Goal: Complete application form

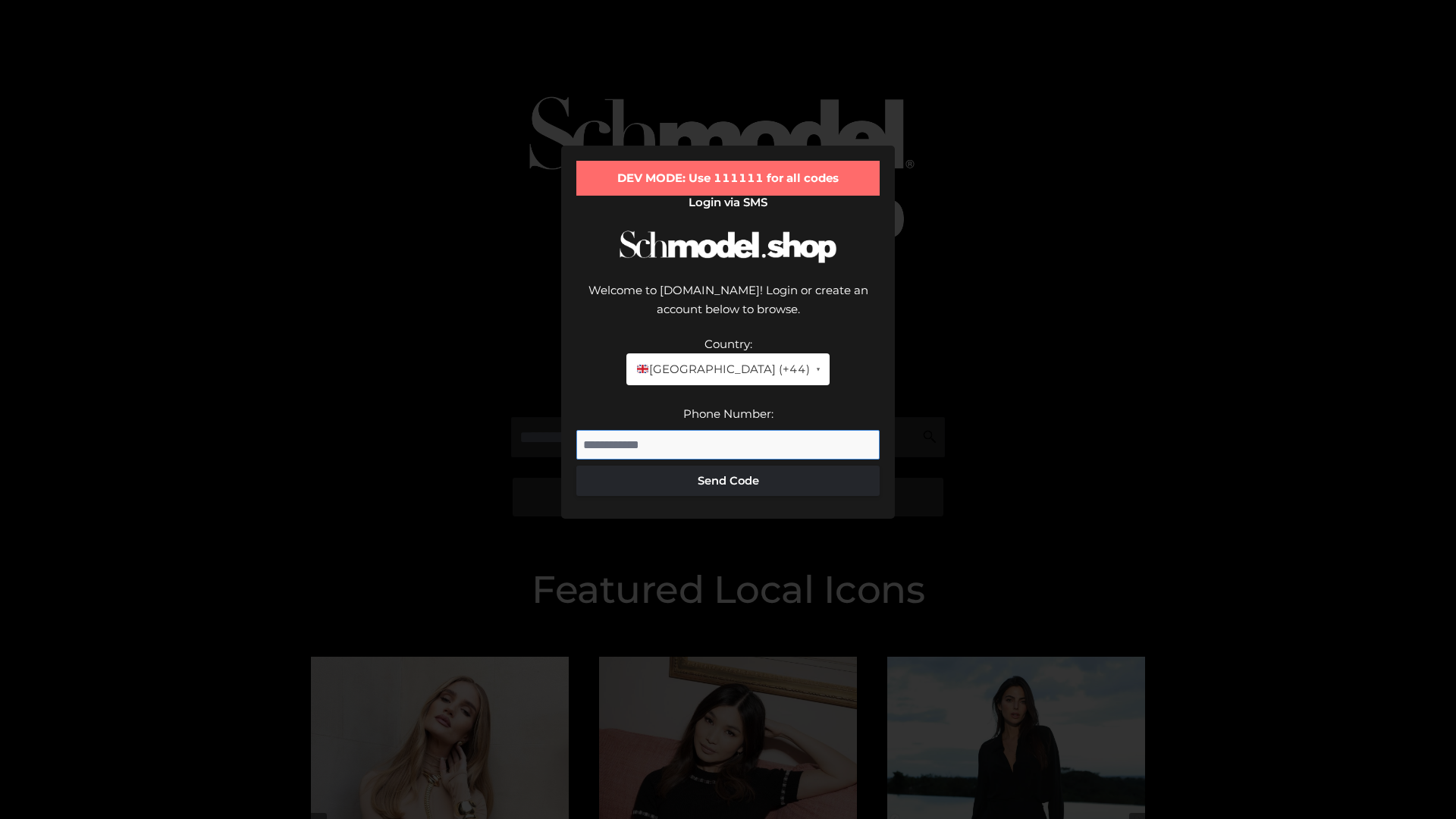
click at [728, 430] on input "Phone Number:" at bounding box center [728, 445] width 304 height 30
type input "**********"
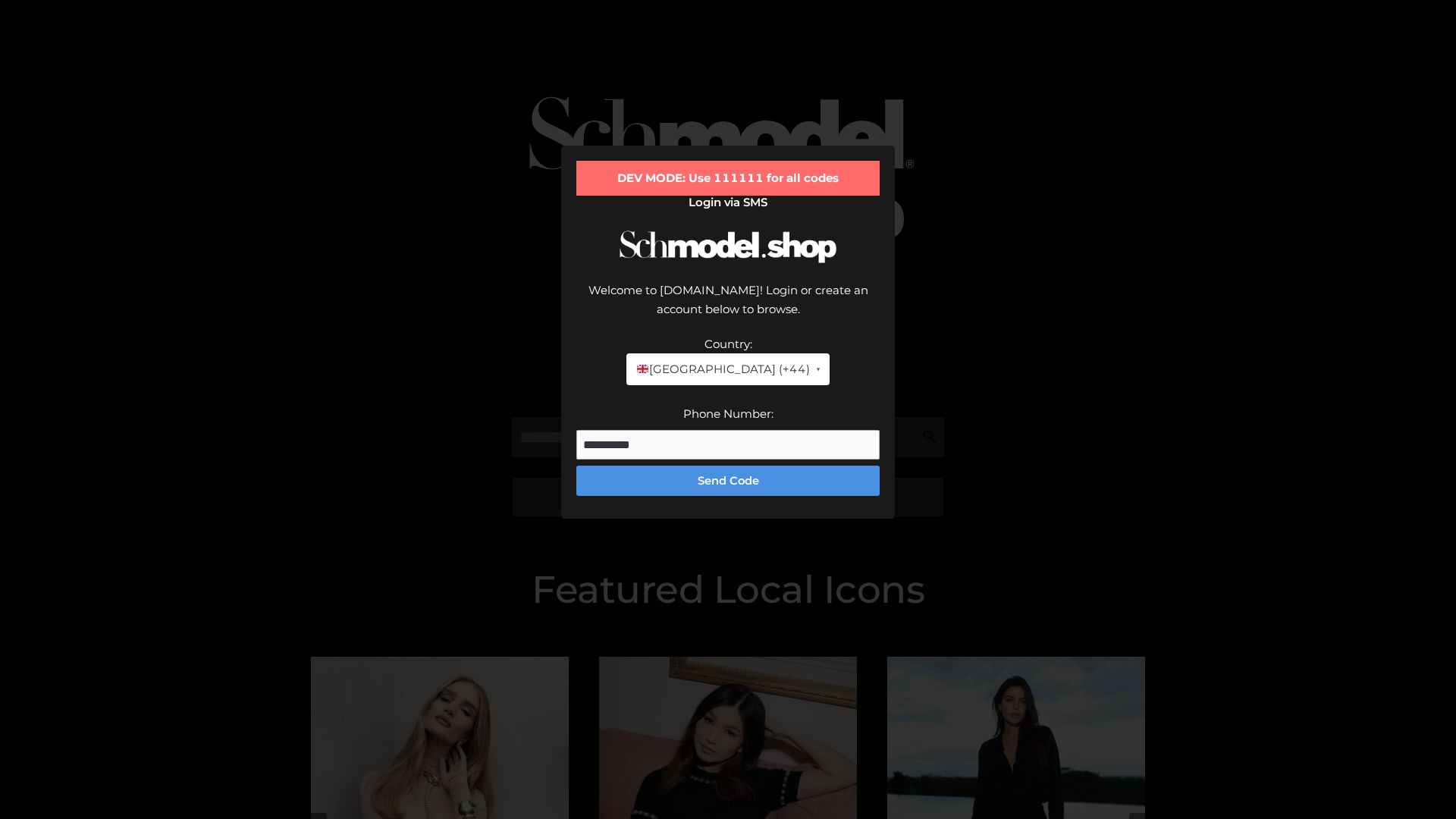
click at [728, 465] on button "Send Code" at bounding box center [728, 480] width 304 height 30
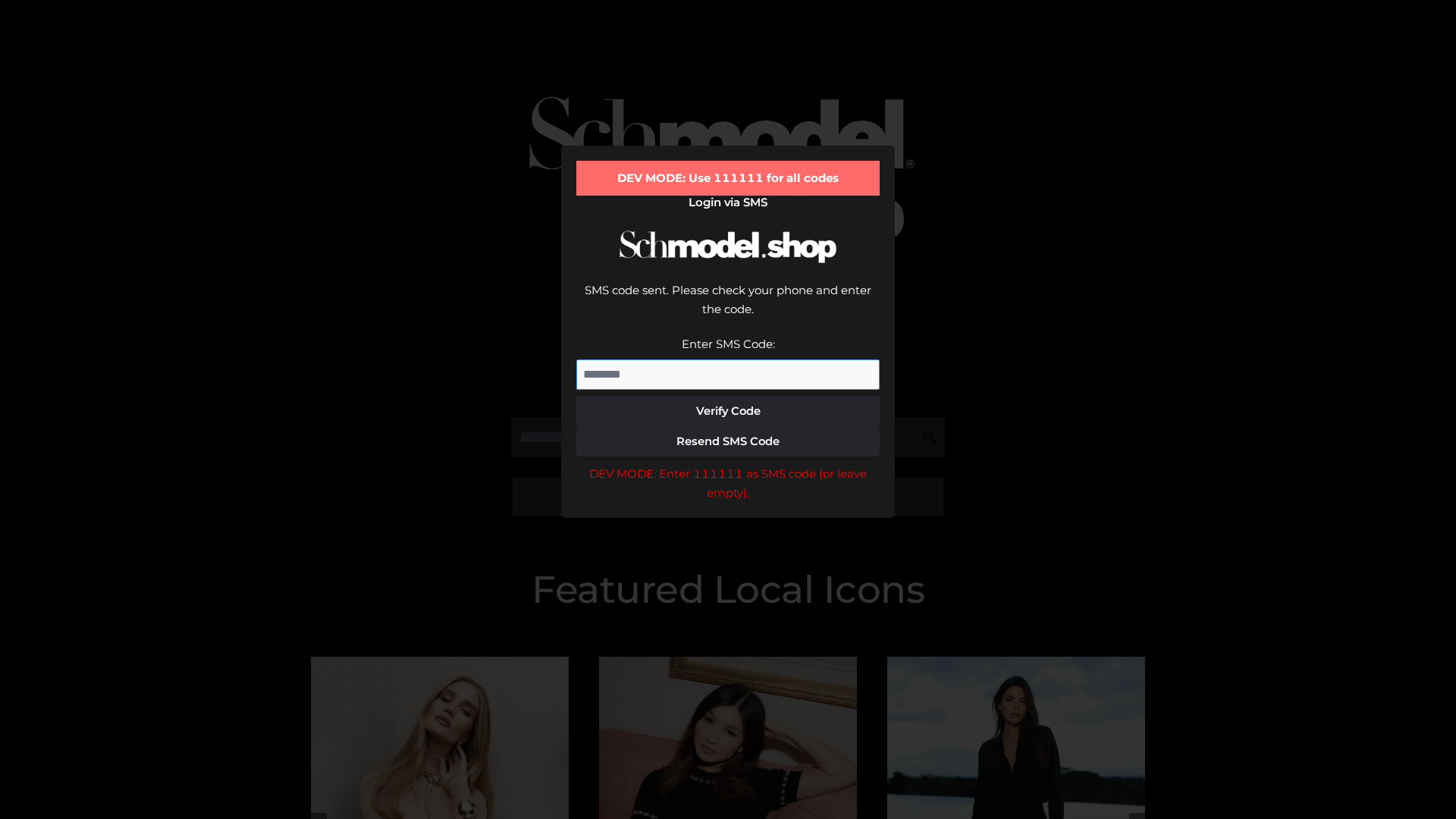
click at [728, 359] on input "Enter SMS Code:" at bounding box center [728, 374] width 304 height 30
type input "******"
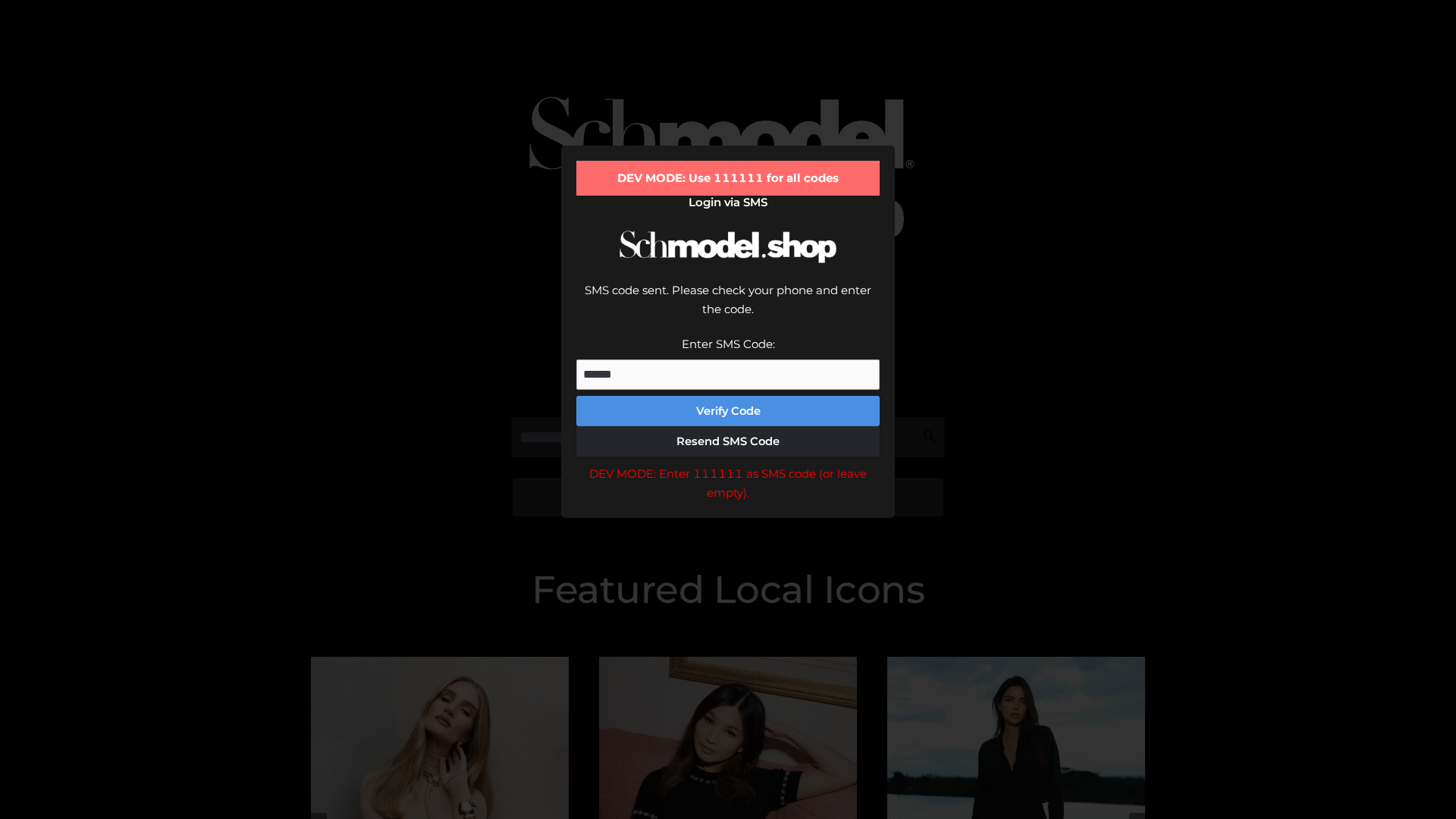
click at [728, 396] on button "Verify Code" at bounding box center [728, 410] width 304 height 30
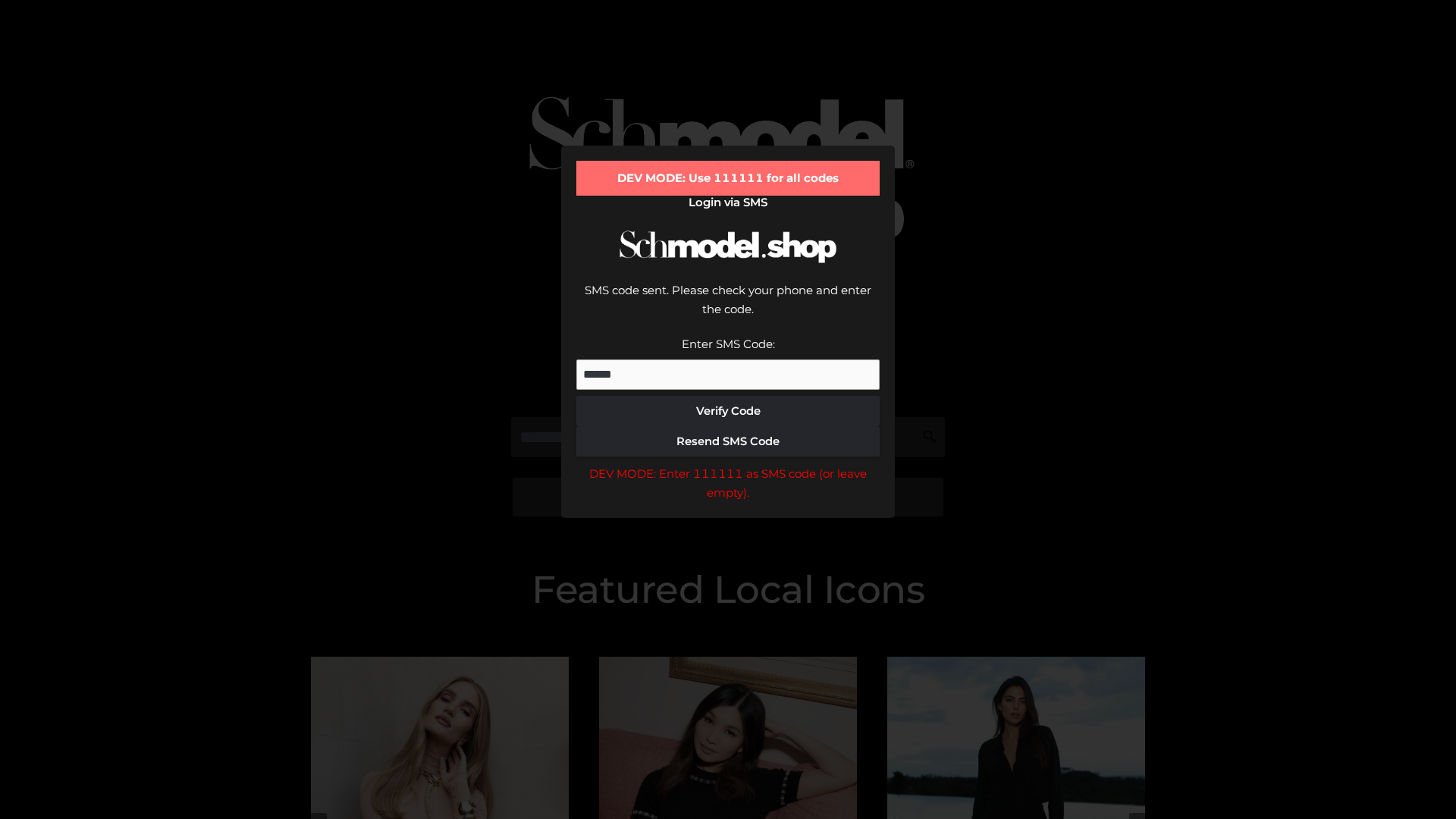
click at [728, 464] on div "DEV MODE: Enter 111111 as SMS code (or leave empty)." at bounding box center [728, 483] width 304 height 39
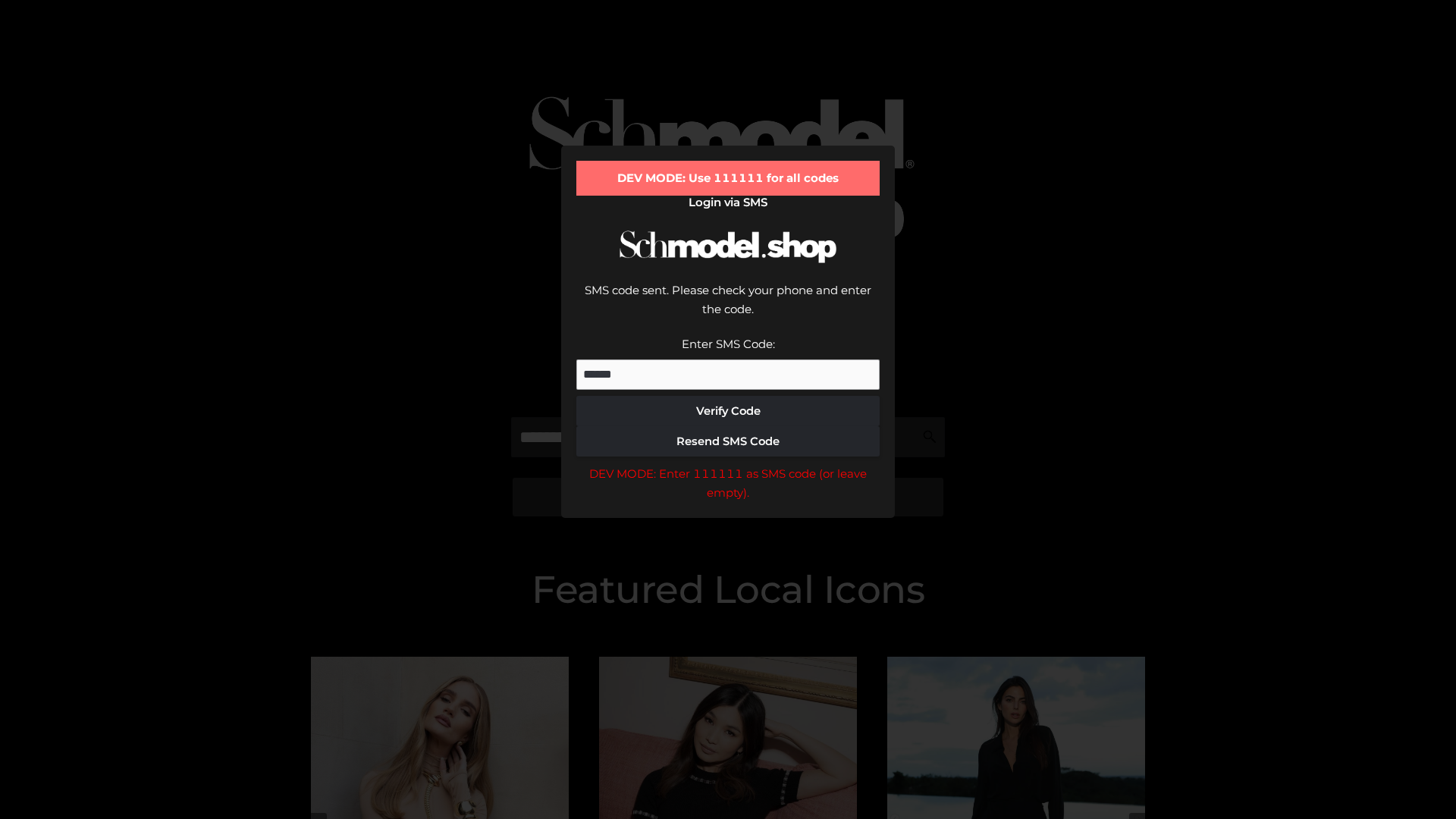
click at [728, 464] on div "DEV MODE: Enter 111111 as SMS code (or leave empty)." at bounding box center [728, 483] width 304 height 39
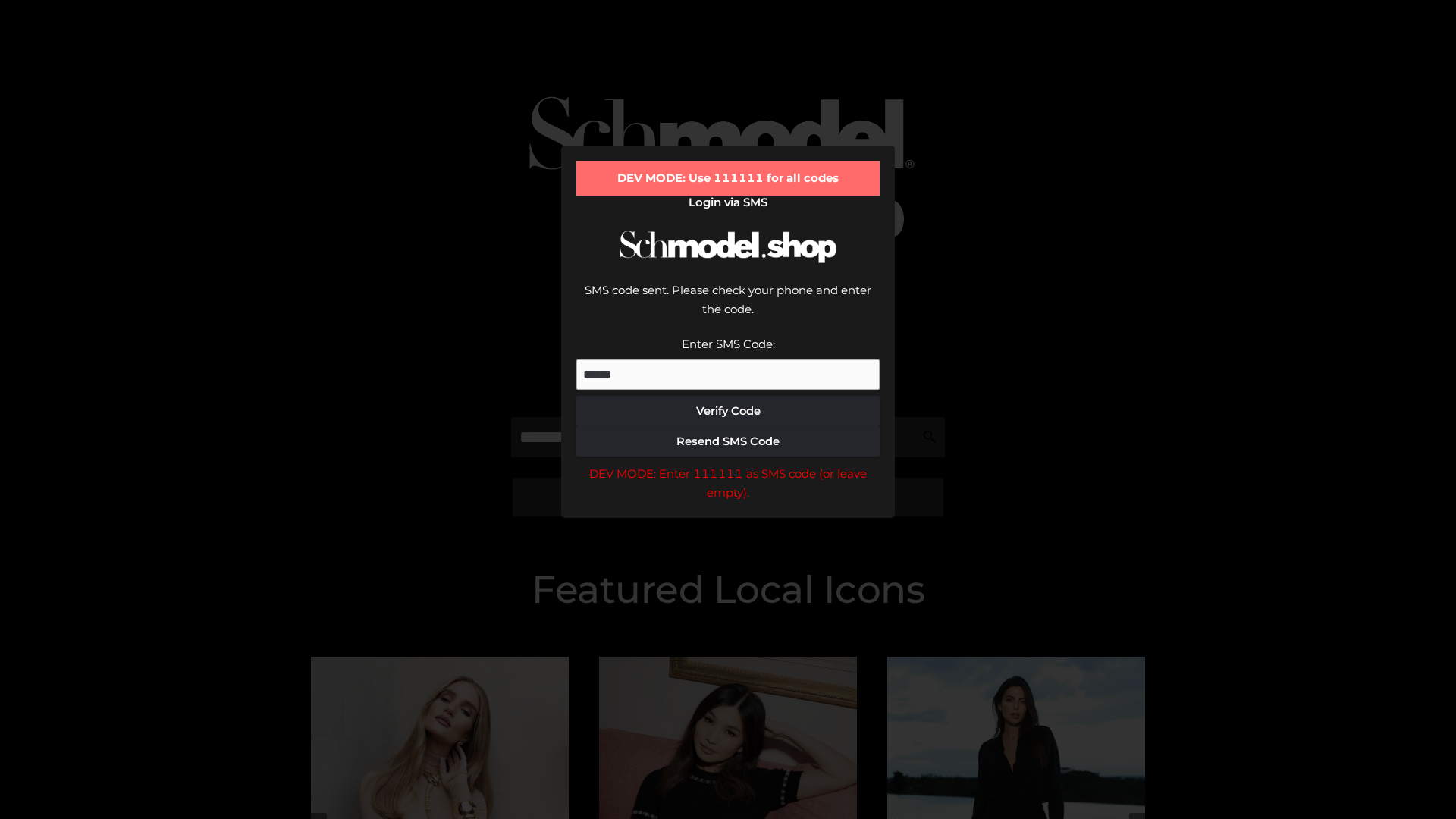
click at [728, 464] on div "DEV MODE: Enter 111111 as SMS code (or leave empty)." at bounding box center [728, 483] width 304 height 39
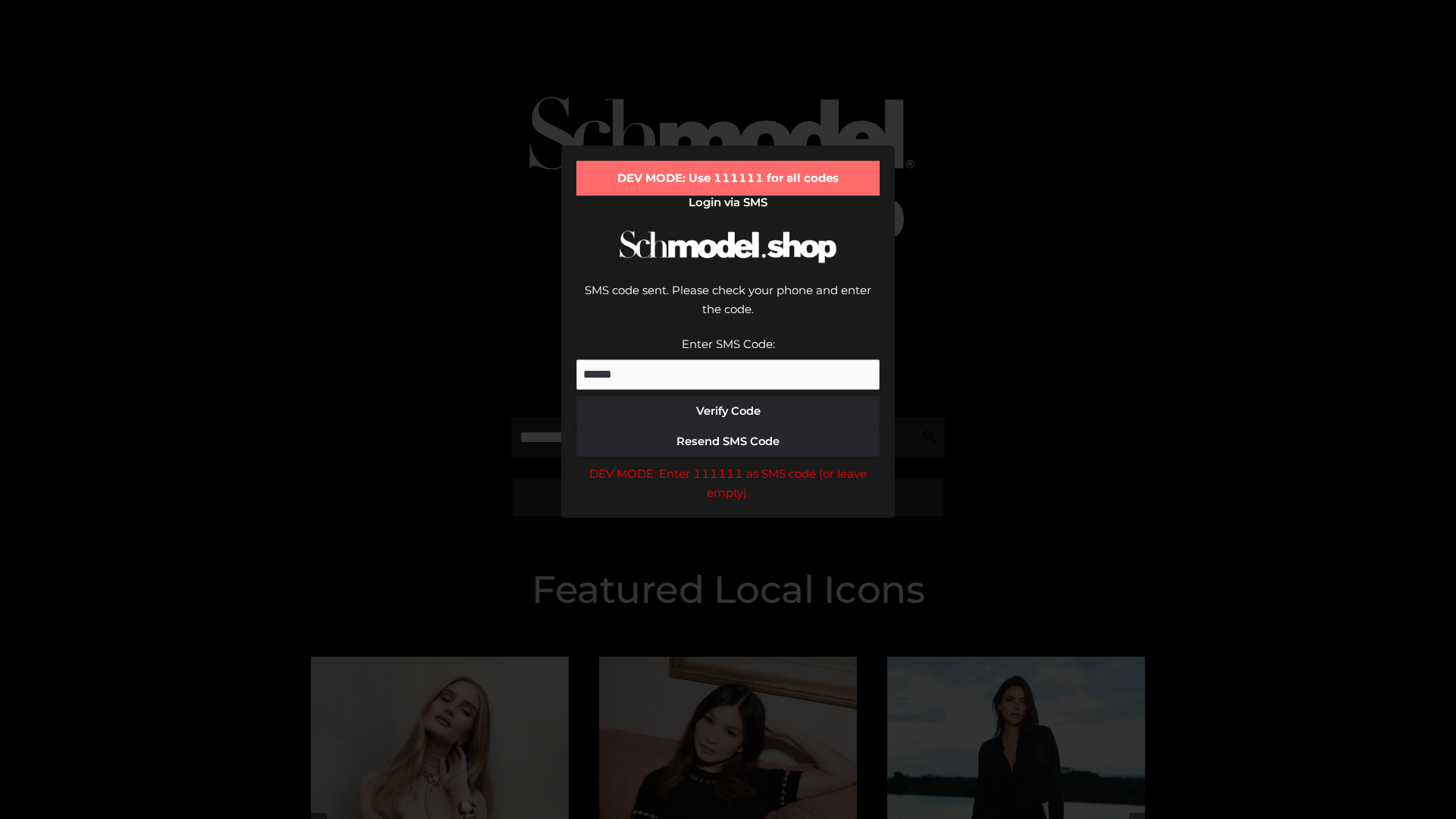
click at [728, 464] on div "DEV MODE: Enter 111111 as SMS code (or leave empty)." at bounding box center [728, 483] width 304 height 39
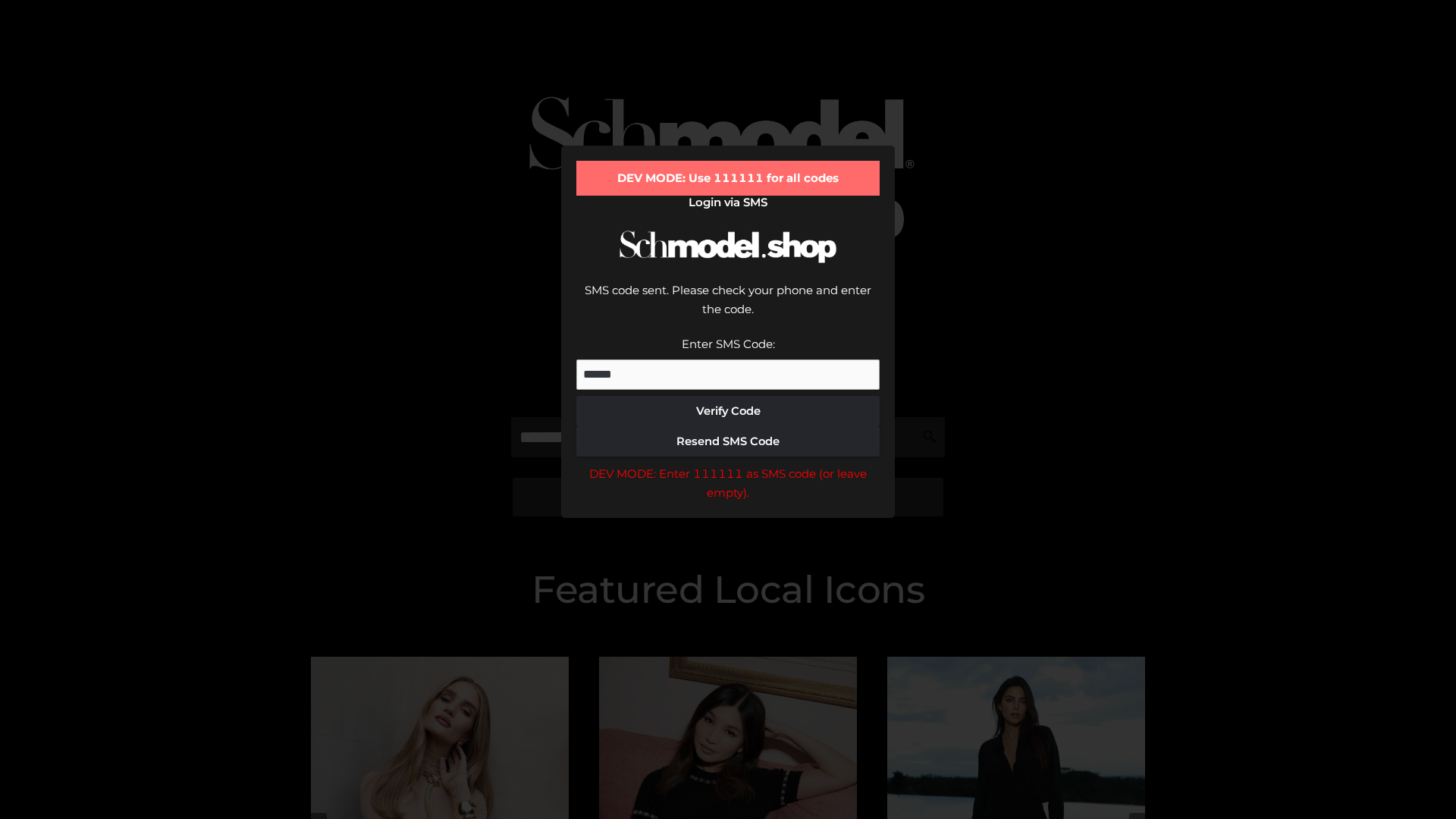
click at [728, 464] on div "DEV MODE: Enter 111111 as SMS code (or leave empty)." at bounding box center [728, 483] width 304 height 39
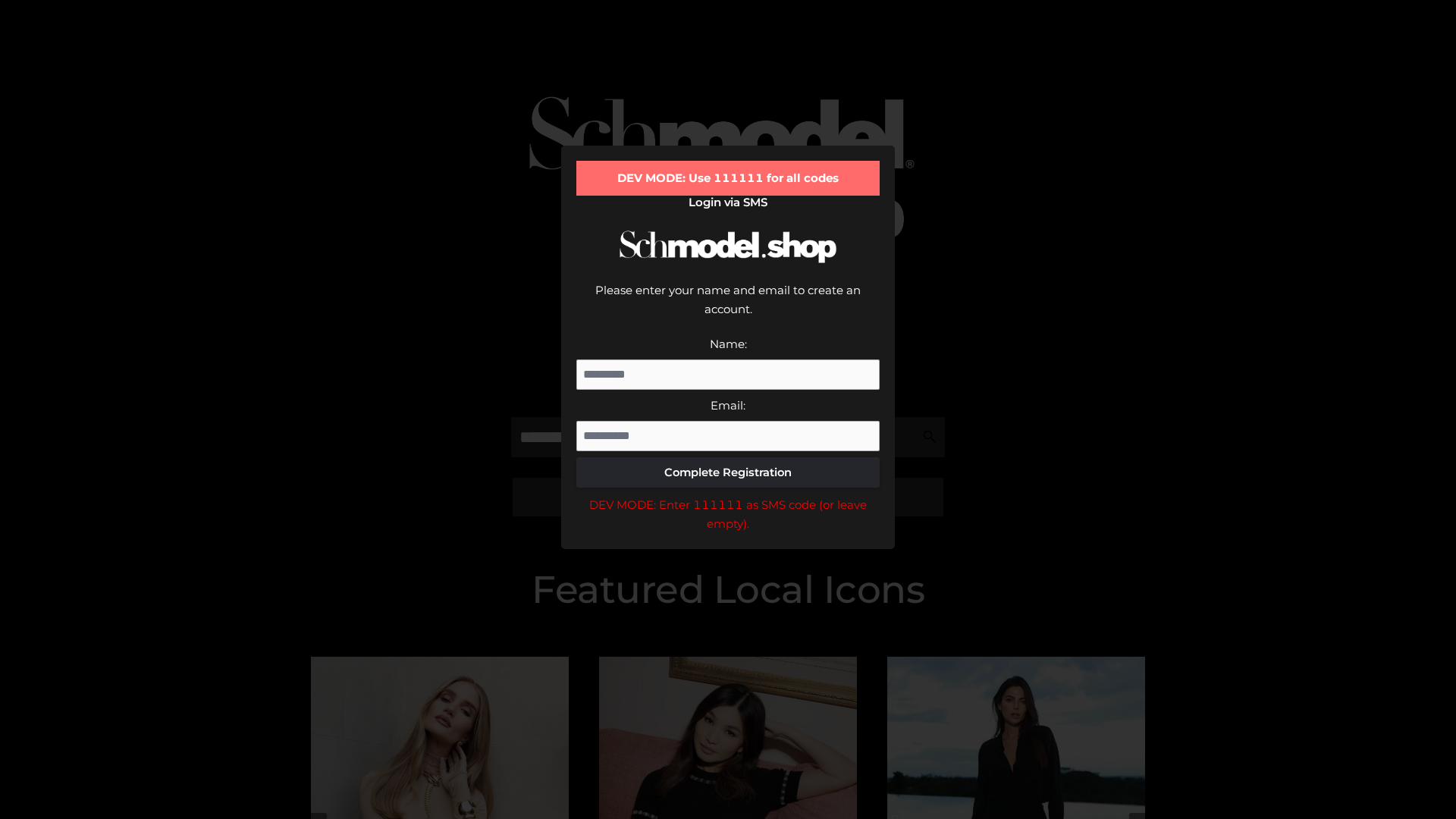
click at [728, 495] on div "DEV MODE: Enter 111111 as SMS code (or leave empty)." at bounding box center [728, 514] width 304 height 39
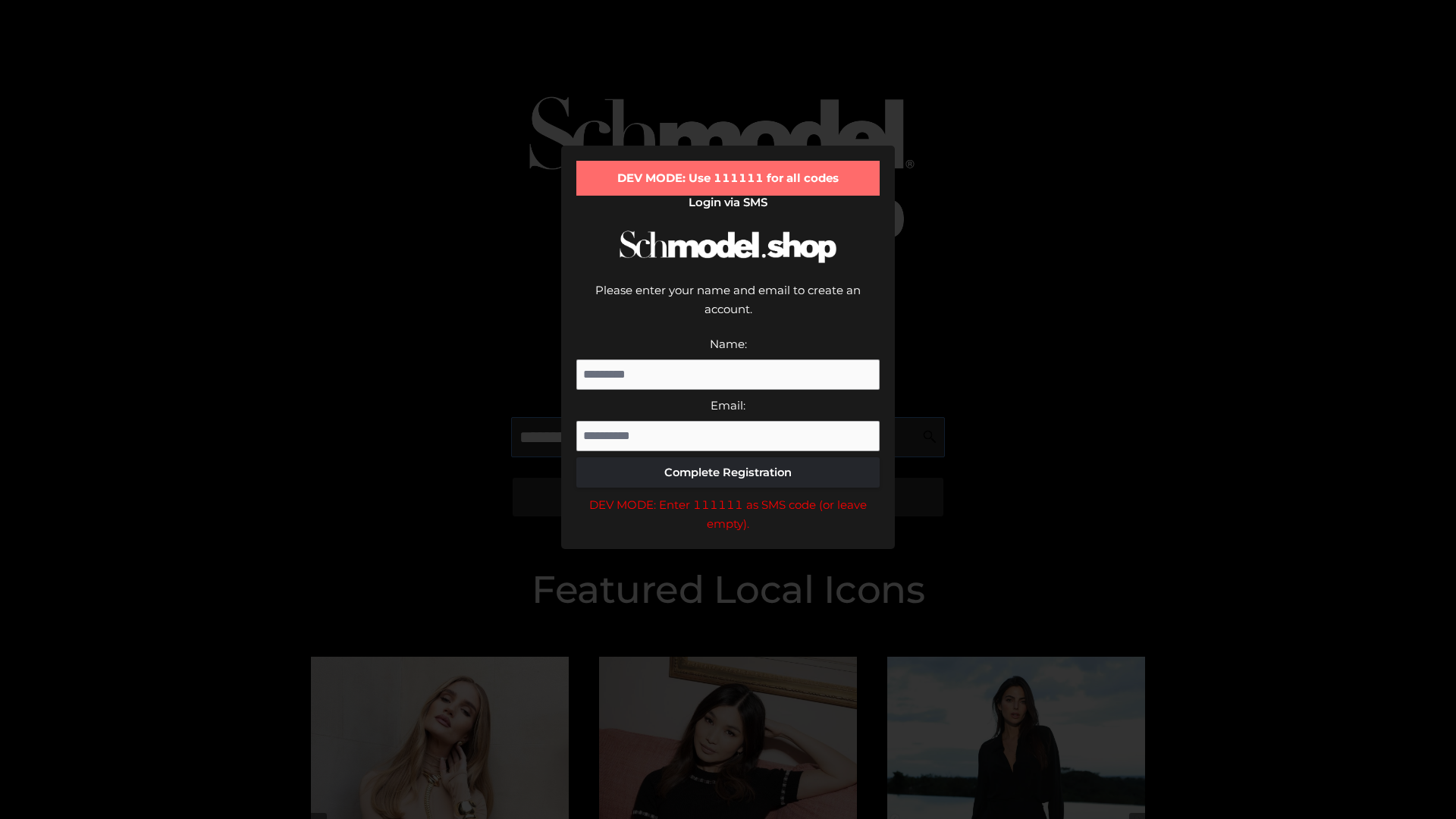
scroll to position [0, 78]
click at [728, 495] on div "DEV MODE: Enter 111111 as SMS code (or leave empty)." at bounding box center [728, 514] width 304 height 39
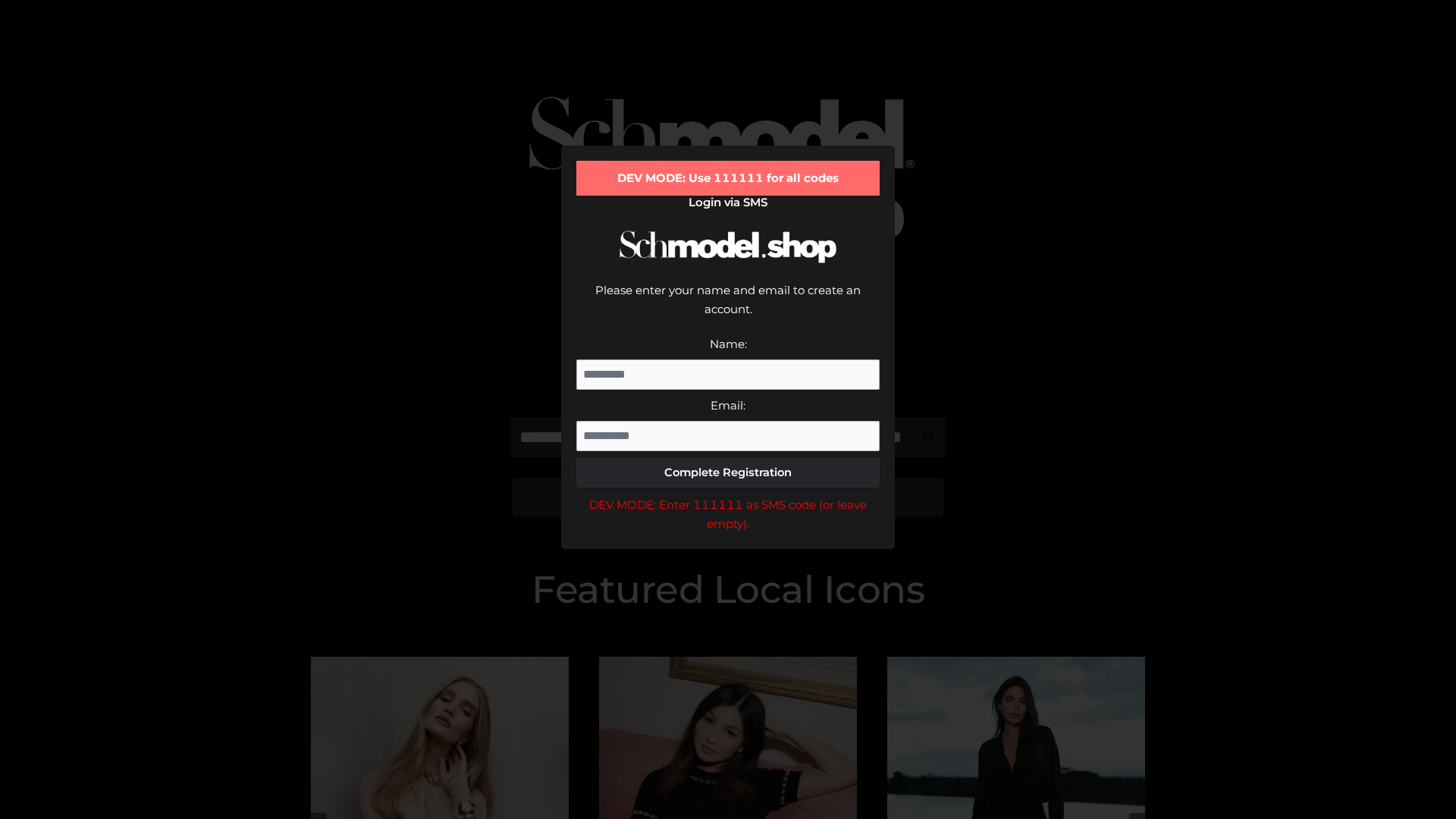
click at [728, 495] on div "DEV MODE: Enter 111111 as SMS code (or leave empty)." at bounding box center [728, 514] width 304 height 39
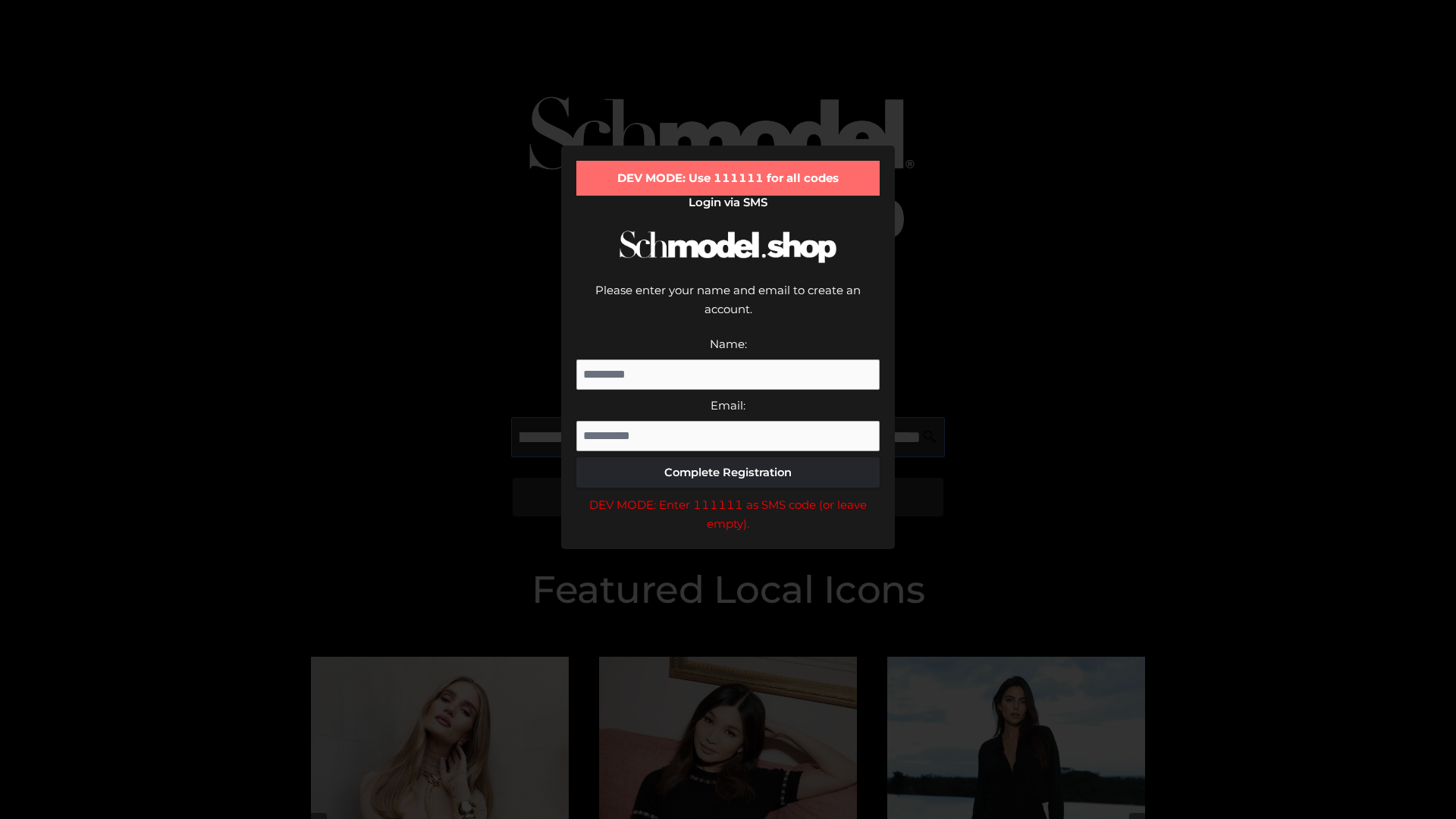
scroll to position [0, 165]
click at [728, 495] on div "DEV MODE: Enter 111111 as SMS code (or leave empty)." at bounding box center [728, 514] width 304 height 39
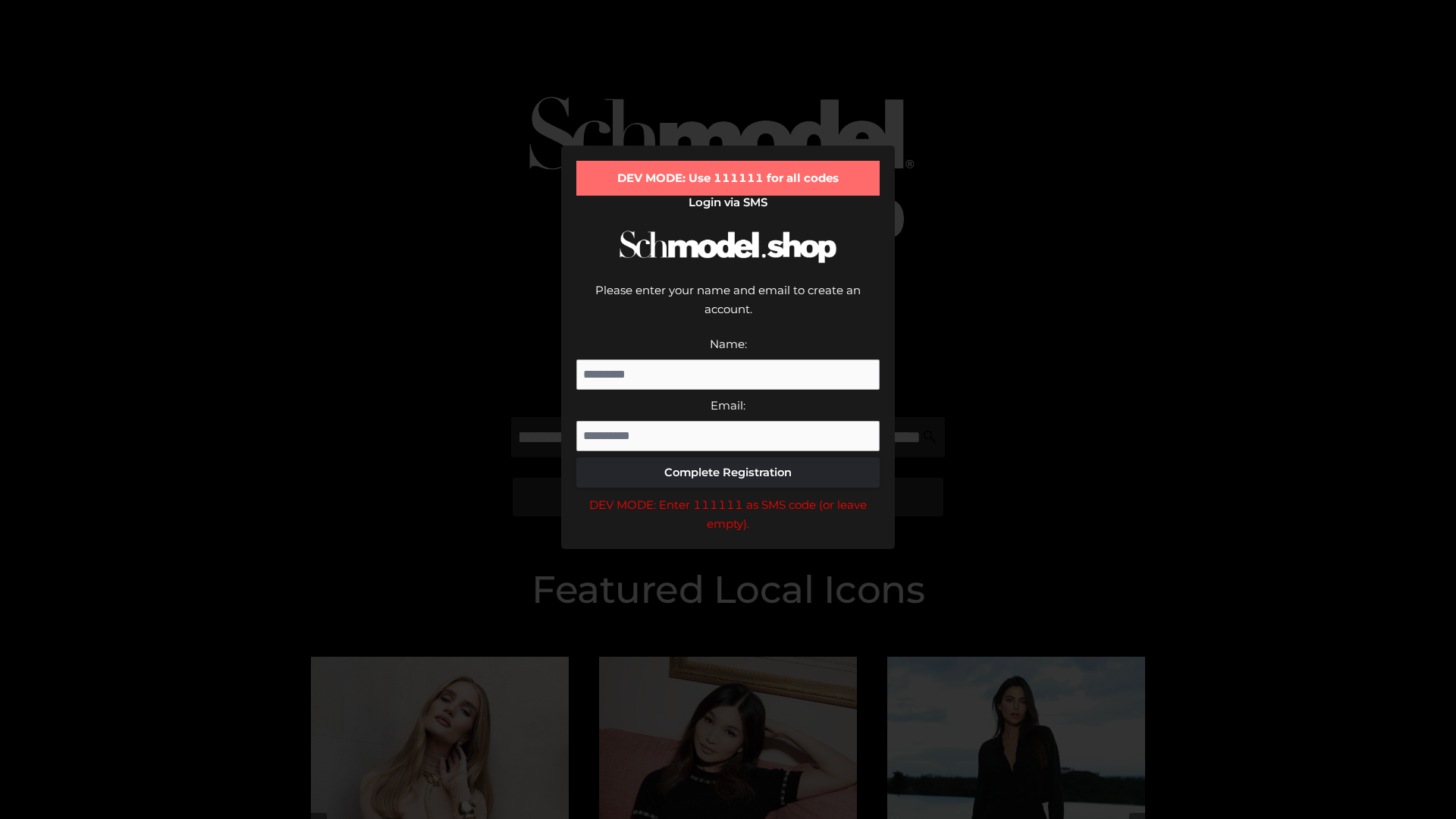
click at [728, 495] on div "DEV MODE: Enter 111111 as SMS code (or leave empty)." at bounding box center [728, 514] width 304 height 39
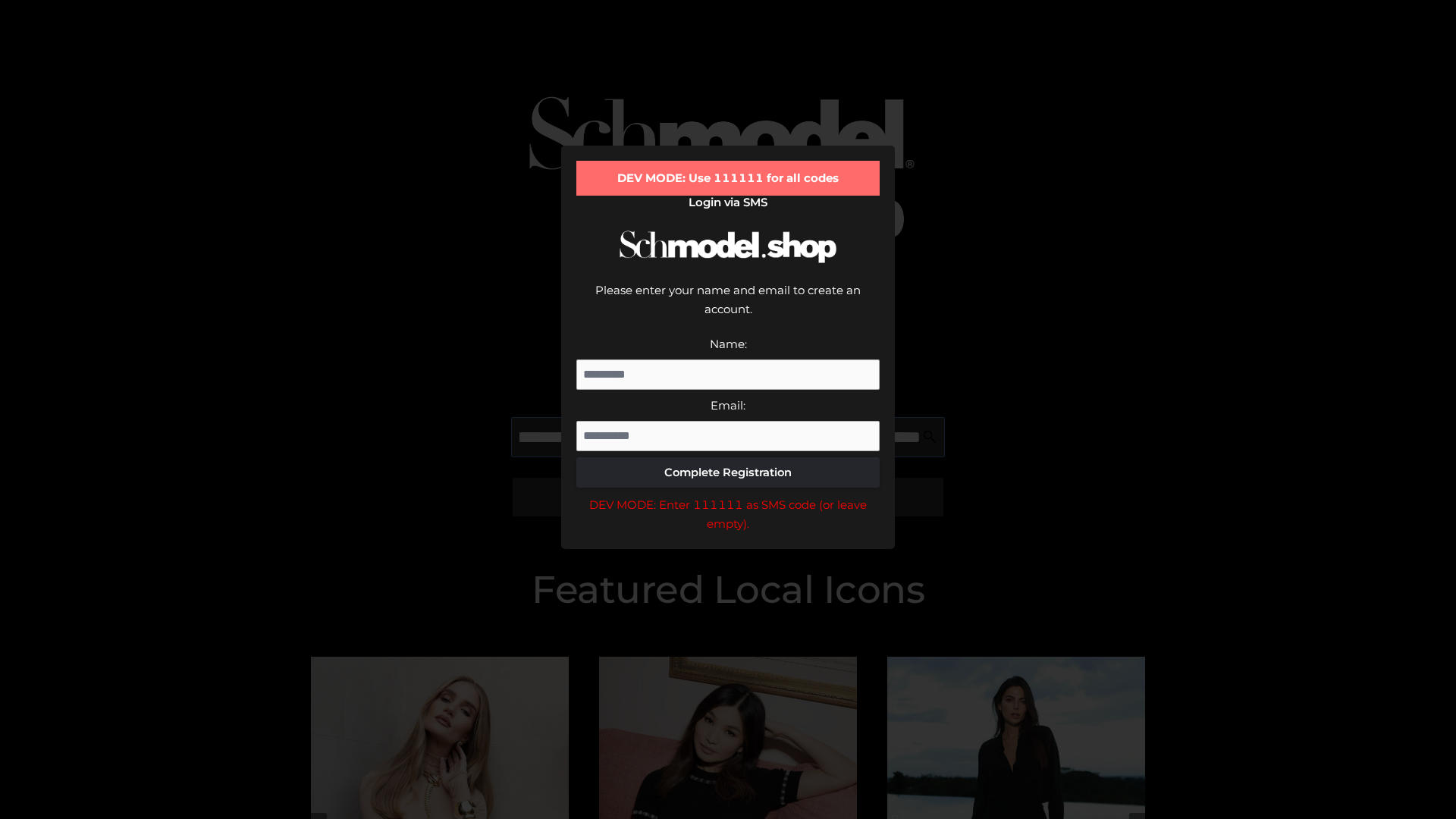
scroll to position [0, 257]
click at [728, 495] on div "DEV MODE: Enter 111111 as SMS code (or leave empty)." at bounding box center [728, 514] width 304 height 39
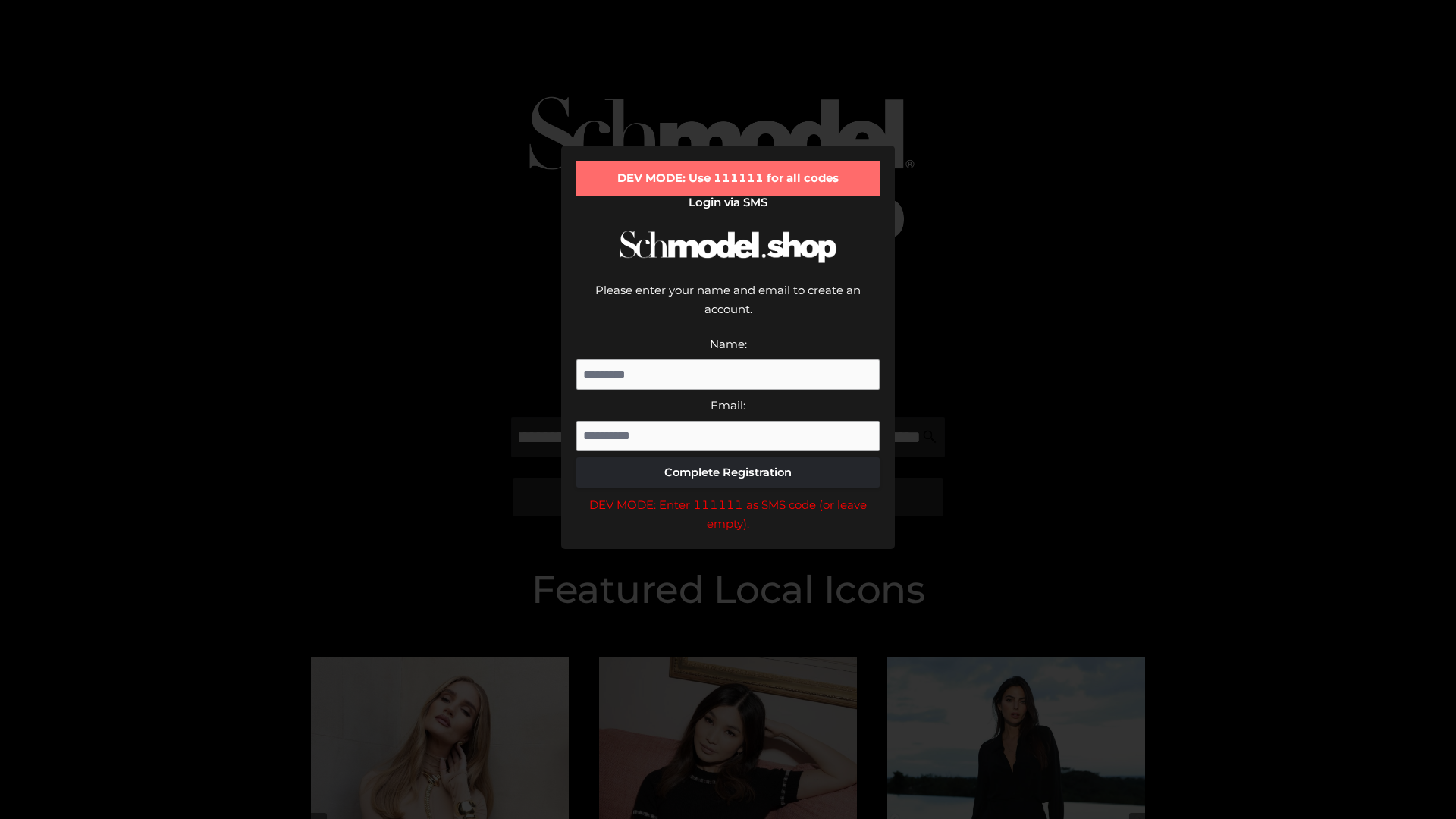
click at [728, 495] on div "DEV MODE: Enter 111111 as SMS code (or leave empty)." at bounding box center [728, 514] width 304 height 39
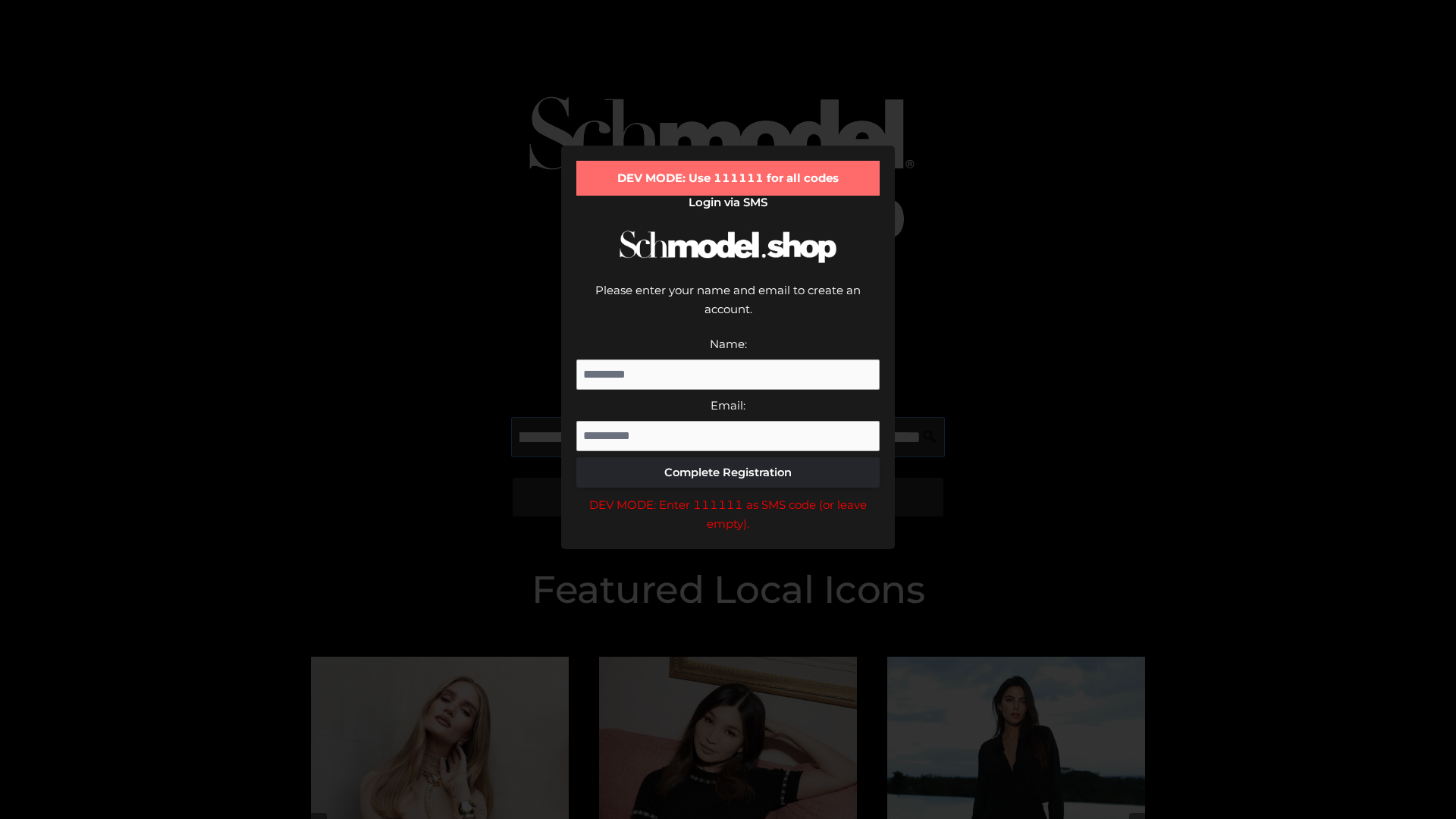
scroll to position [0, 353]
click at [728, 495] on div "DEV MODE: Enter 111111 as SMS code (or leave empty)." at bounding box center [728, 514] width 304 height 39
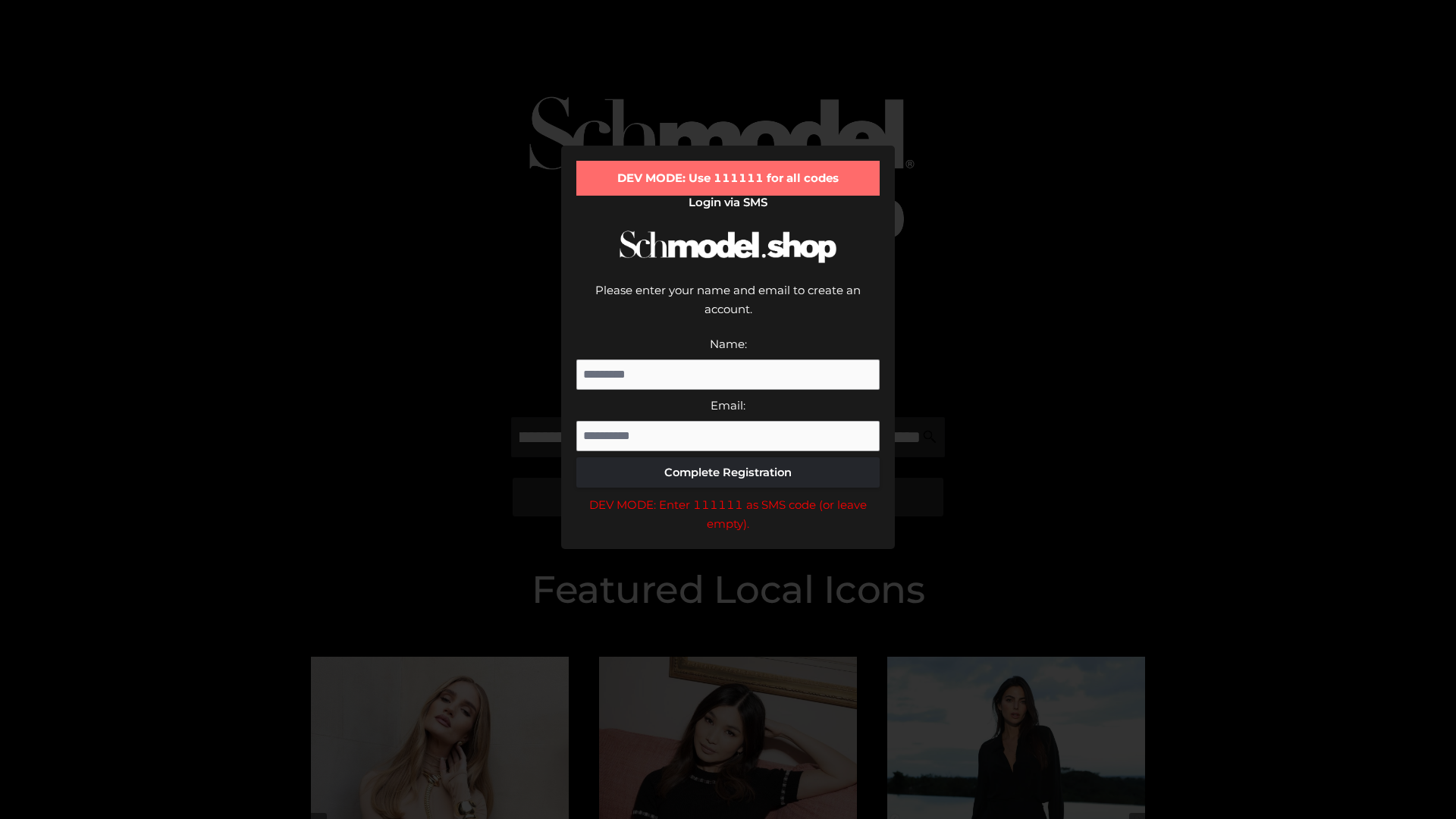
click at [728, 495] on div "DEV MODE: Enter 111111 as SMS code (or leave empty)." at bounding box center [728, 514] width 304 height 39
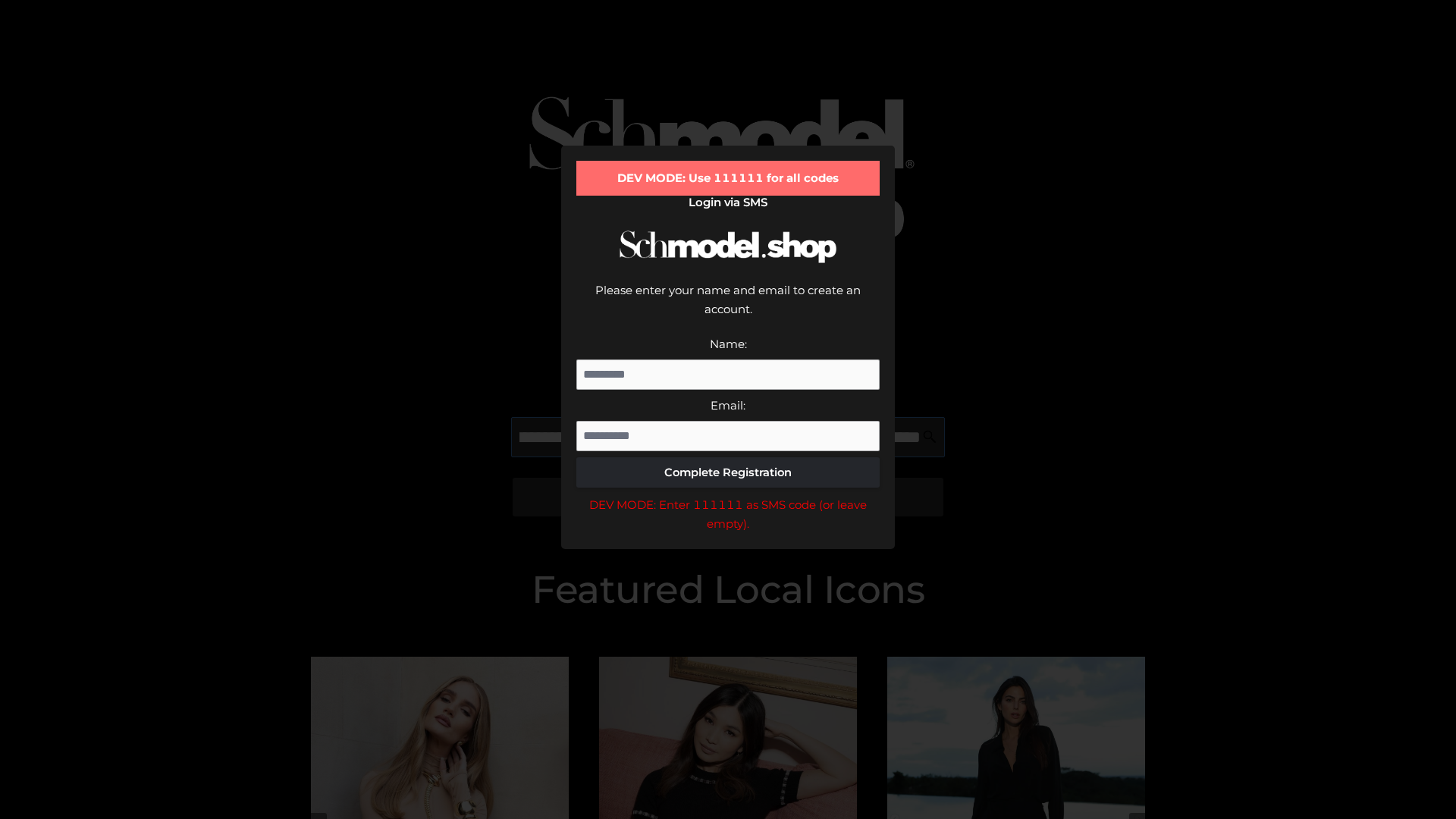
scroll to position [0, 440]
click at [728, 495] on div "DEV MODE: Enter 111111 as SMS code (or leave empty)." at bounding box center [728, 514] width 304 height 39
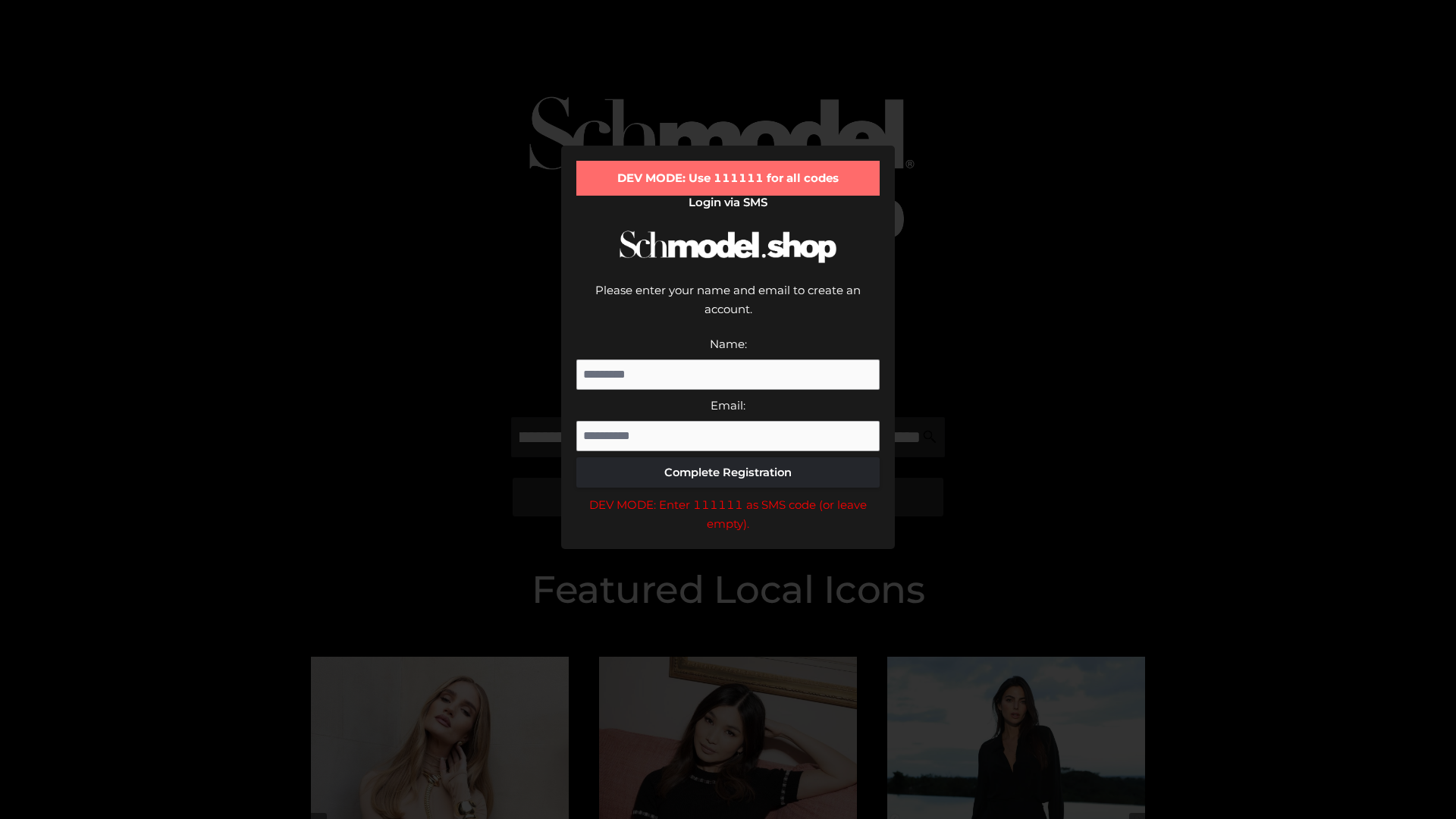
click at [728, 495] on div "DEV MODE: Enter 111111 as SMS code (or leave empty)." at bounding box center [728, 514] width 304 height 39
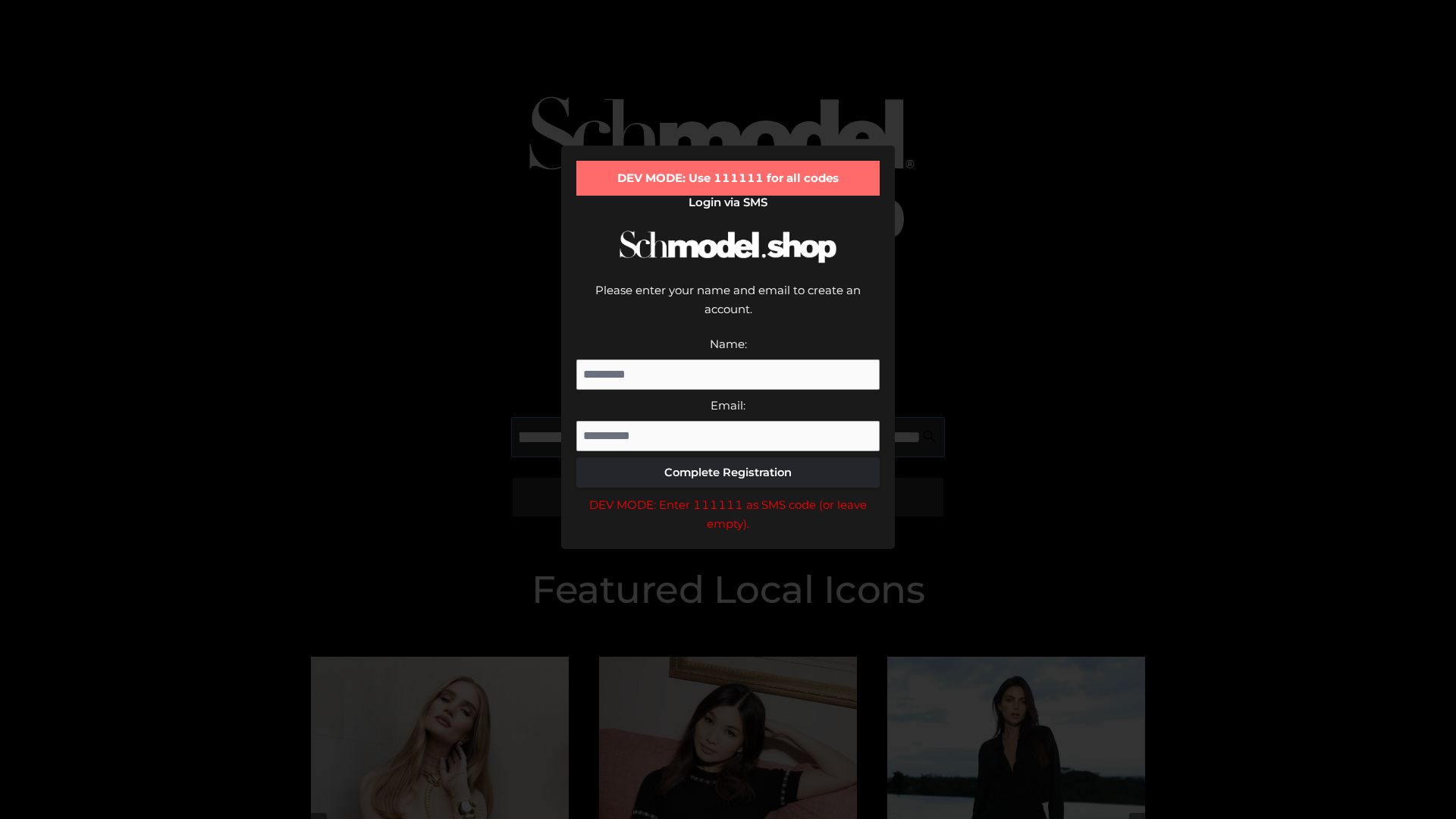
scroll to position [0, 532]
click at [728, 495] on div "DEV MODE: Enter 111111 as SMS code (or leave empty)." at bounding box center [728, 514] width 304 height 39
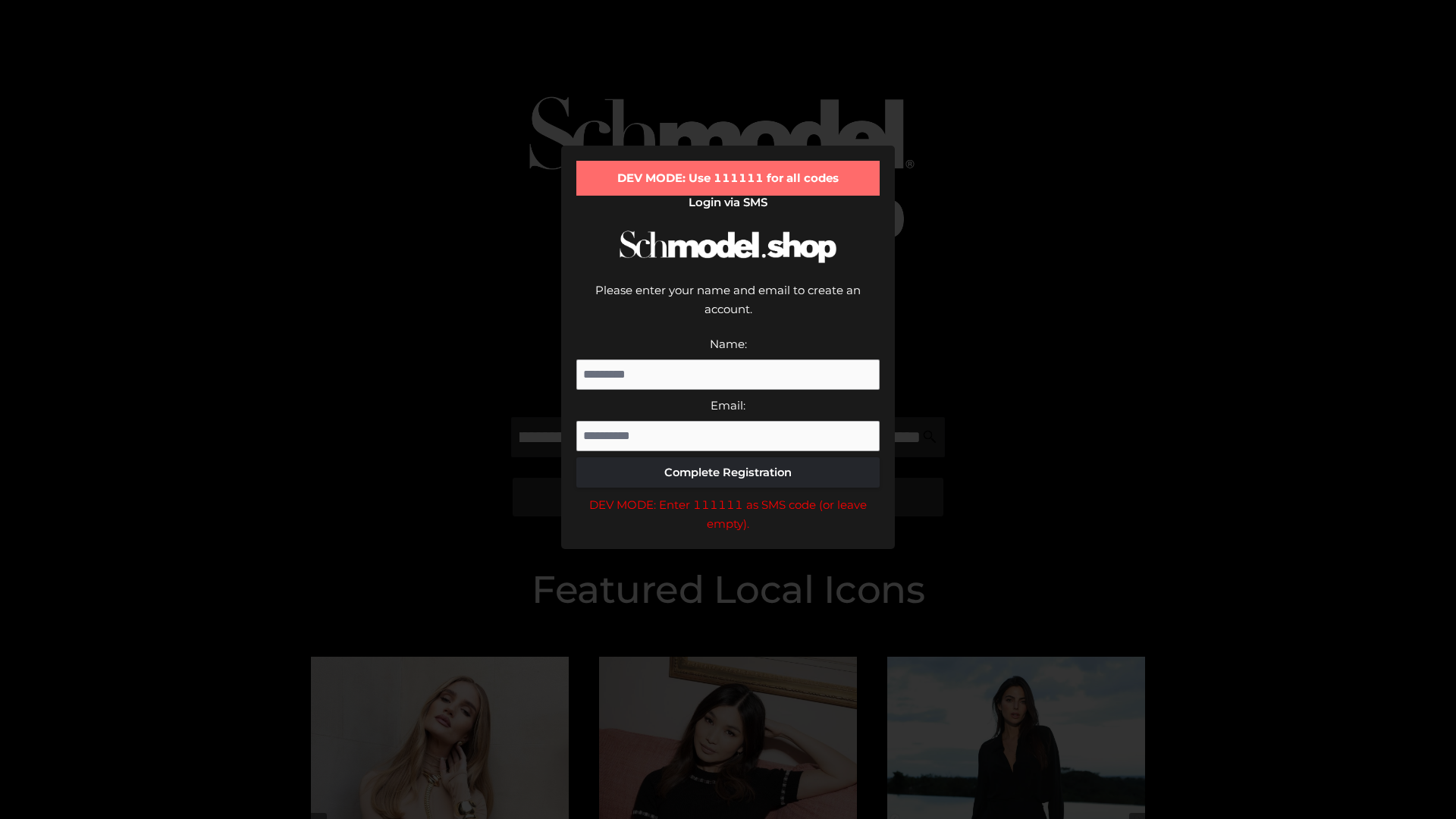
click at [728, 495] on div "DEV MODE: Enter 111111 as SMS code (or leave empty)." at bounding box center [728, 514] width 304 height 39
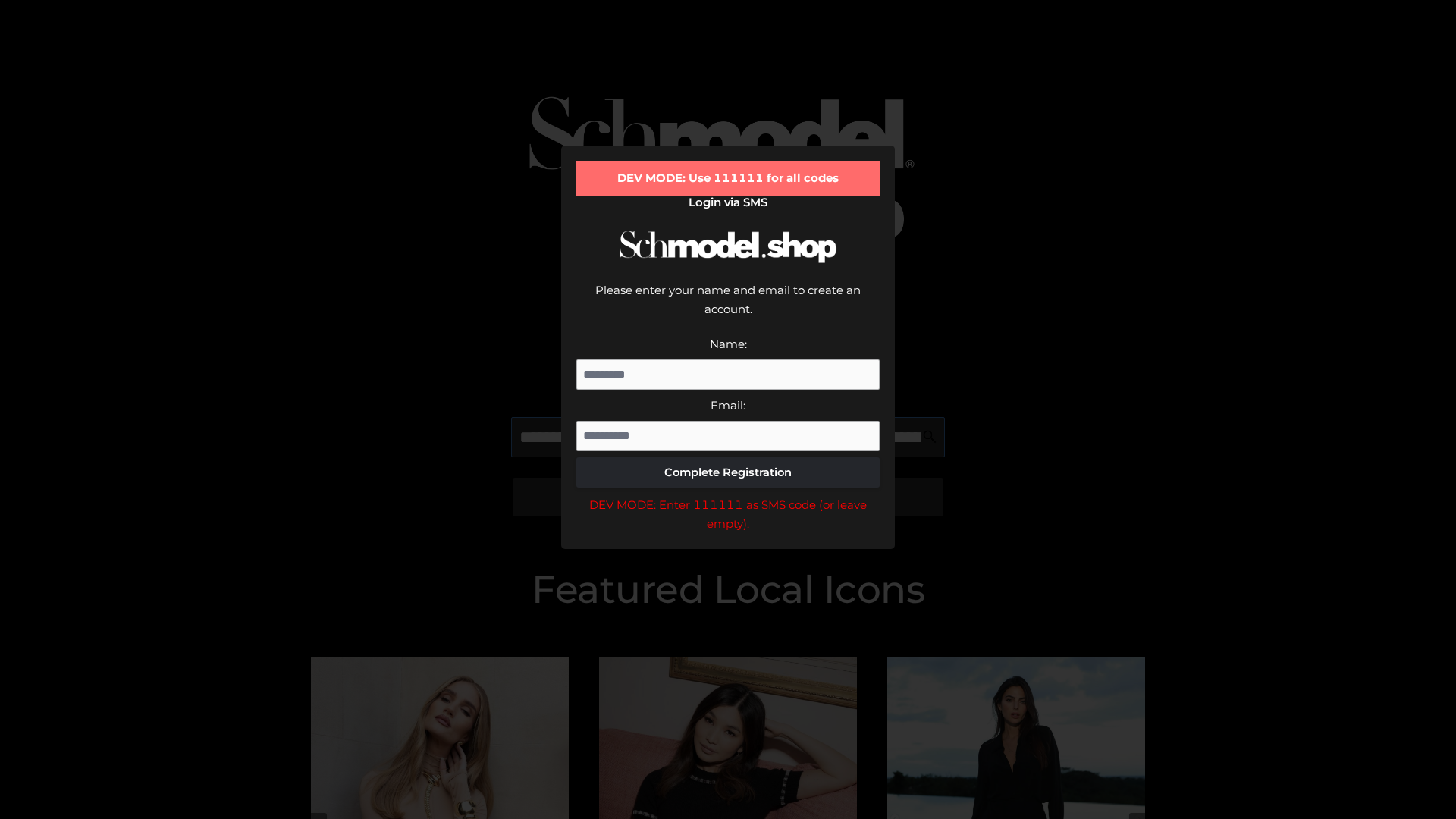
scroll to position [0, 616]
type input "**********"
